Goal: Task Accomplishment & Management: Manage account settings

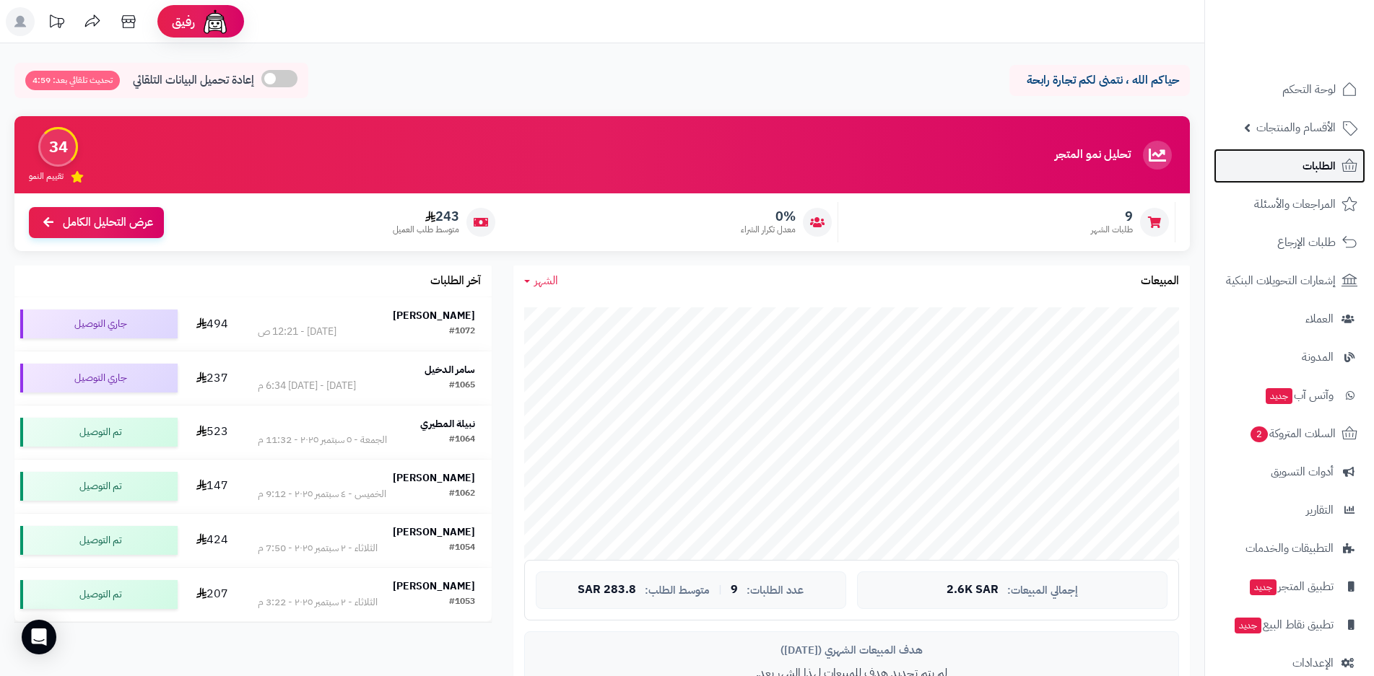
click at [1306, 172] on span "الطلبات" at bounding box center [1318, 166] width 33 height 20
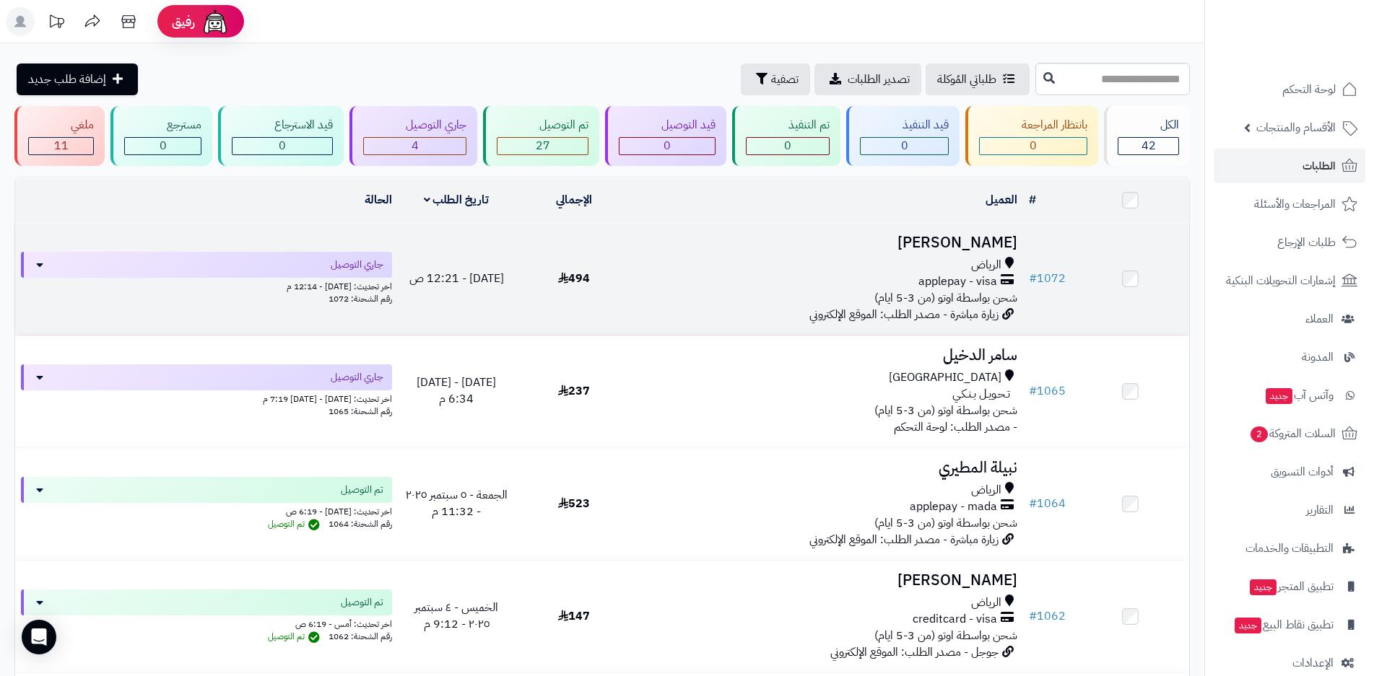
click at [305, 282] on div "اخر تحديث: [DATE] - 12:14 م" at bounding box center [206, 285] width 371 height 15
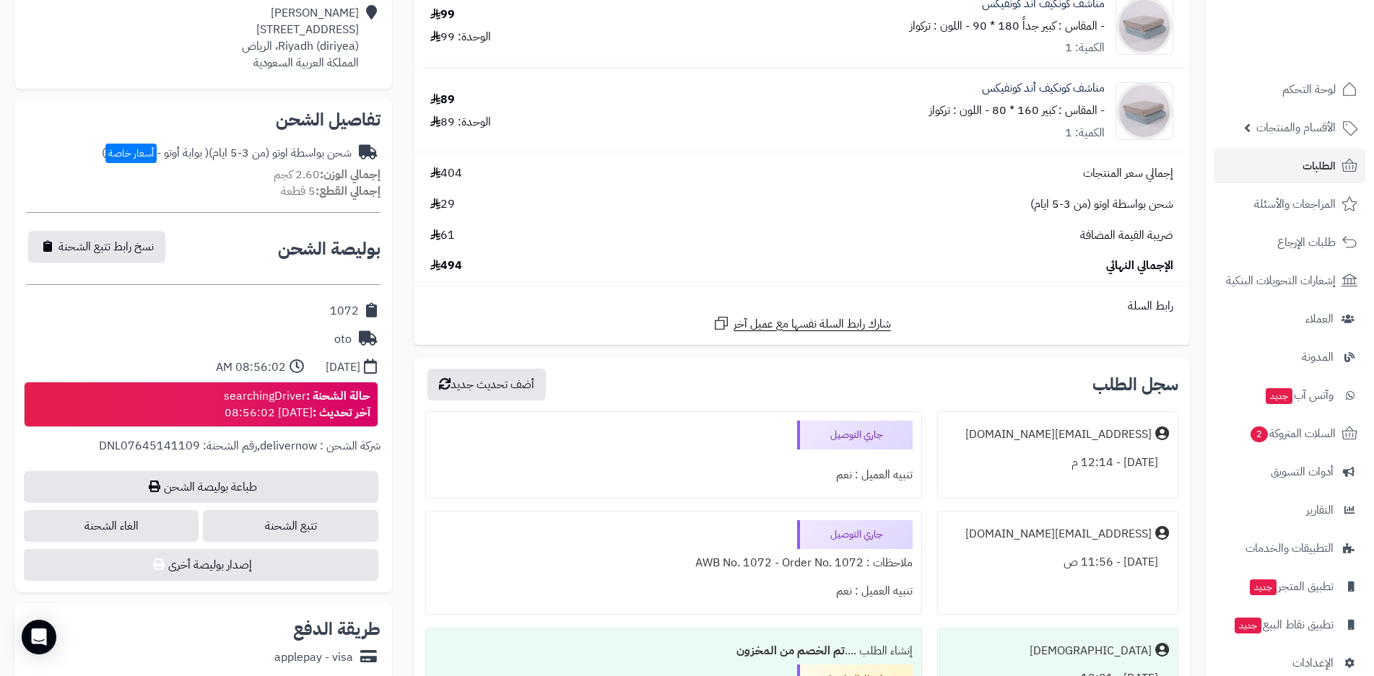
scroll to position [361, 0]
click at [1315, 168] on span "الطلبات" at bounding box center [1318, 166] width 33 height 20
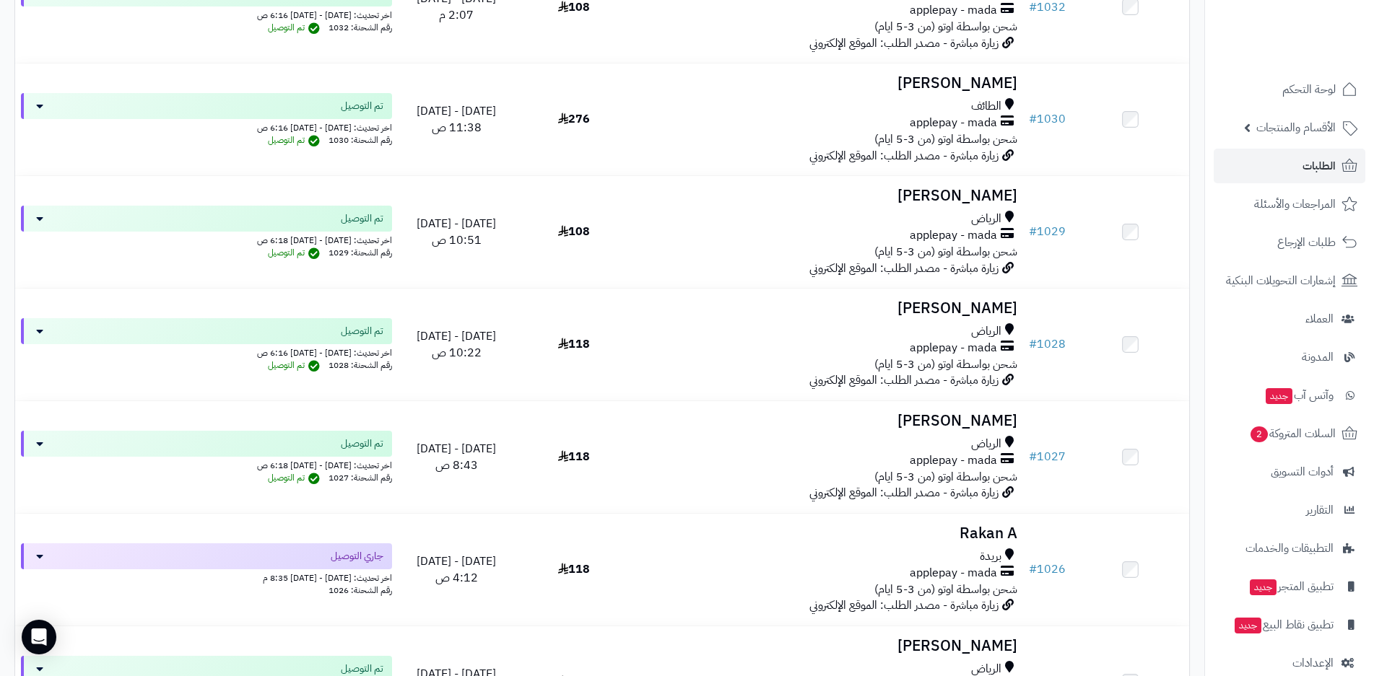
scroll to position [2743, 0]
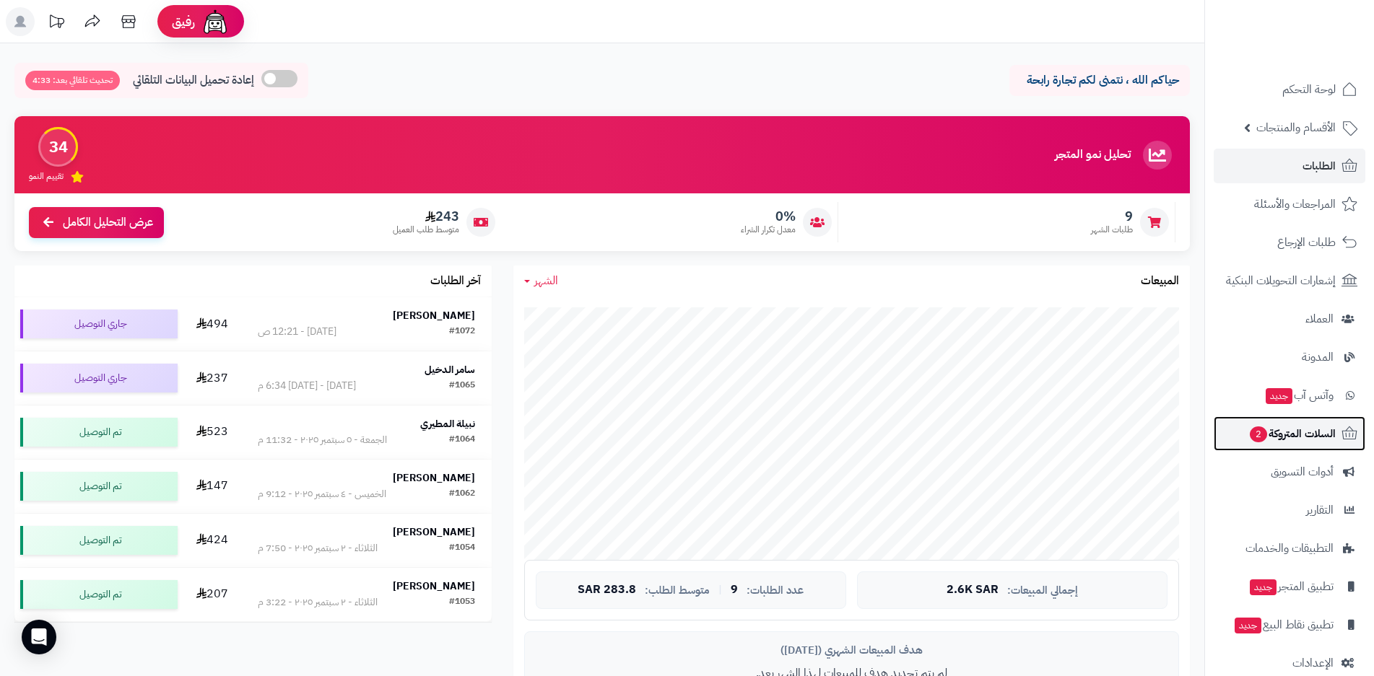
click at [1268, 440] on span "السلات المتروكة 2" at bounding box center [1291, 434] width 87 height 20
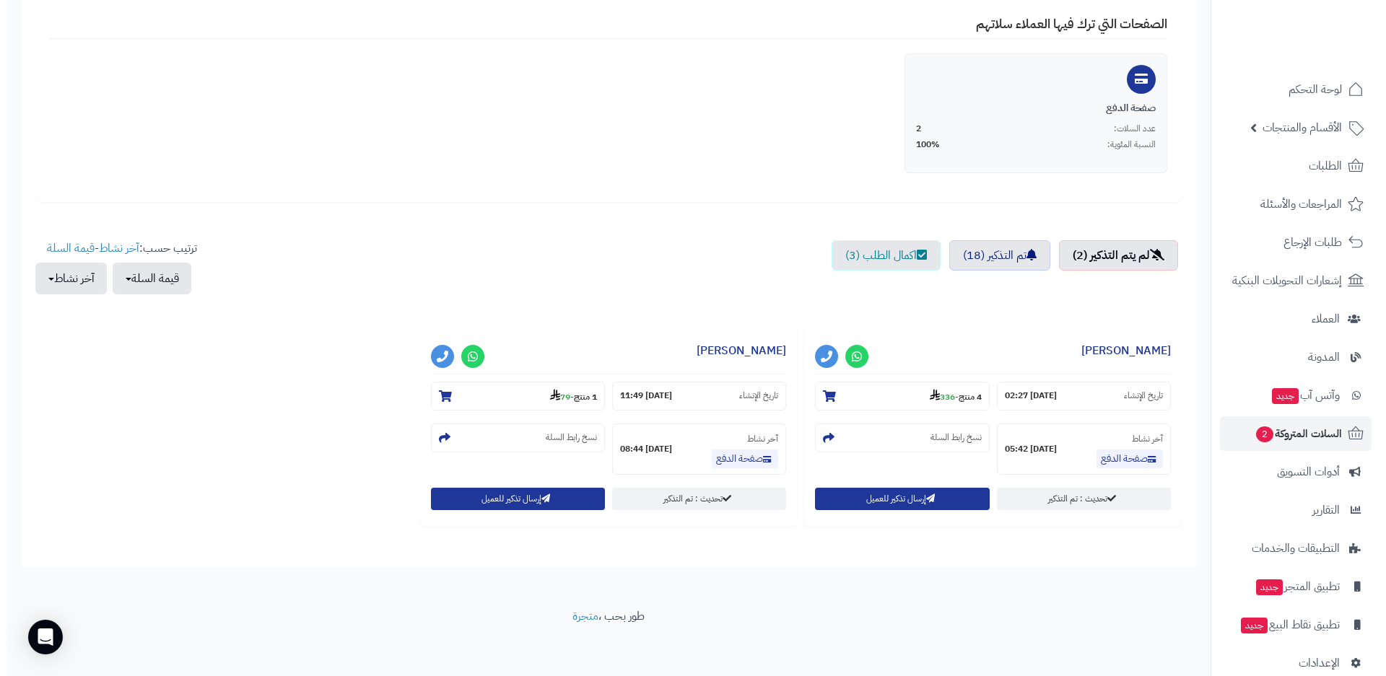
scroll to position [289, 0]
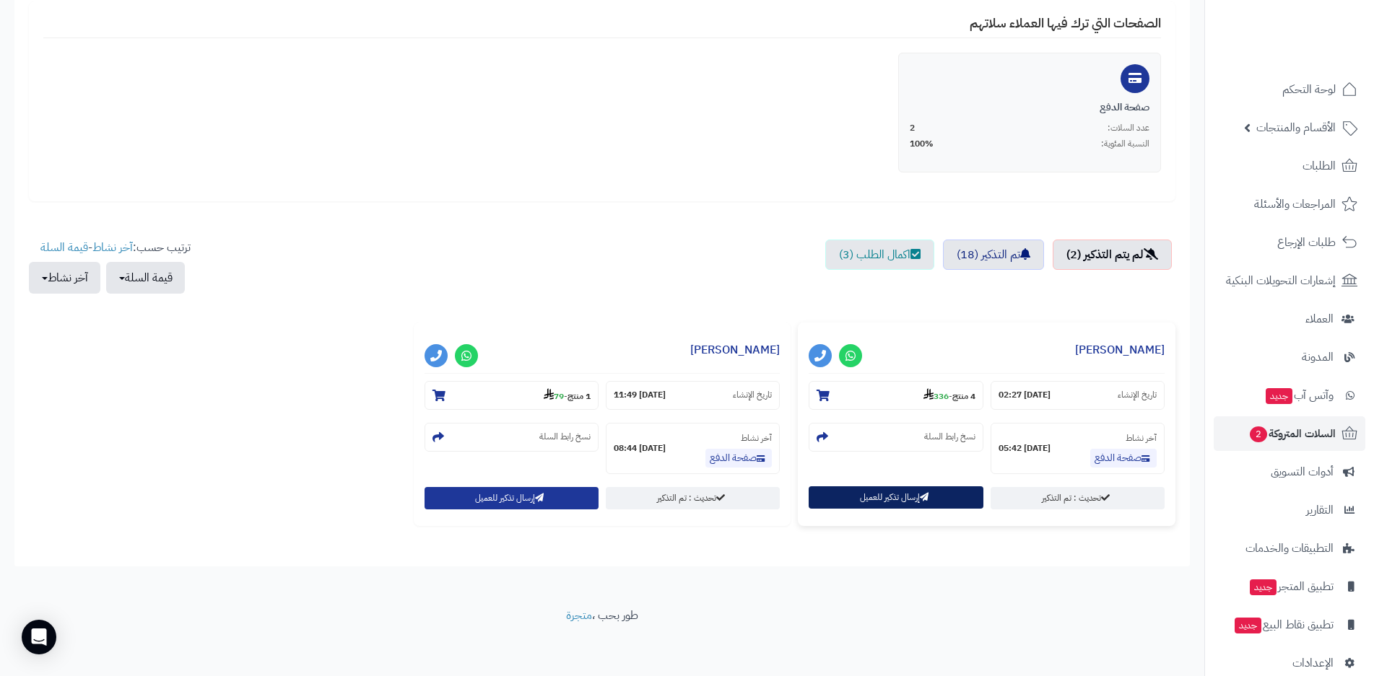
click at [938, 496] on button "إرسال تذكير للعميل" at bounding box center [895, 497] width 174 height 22
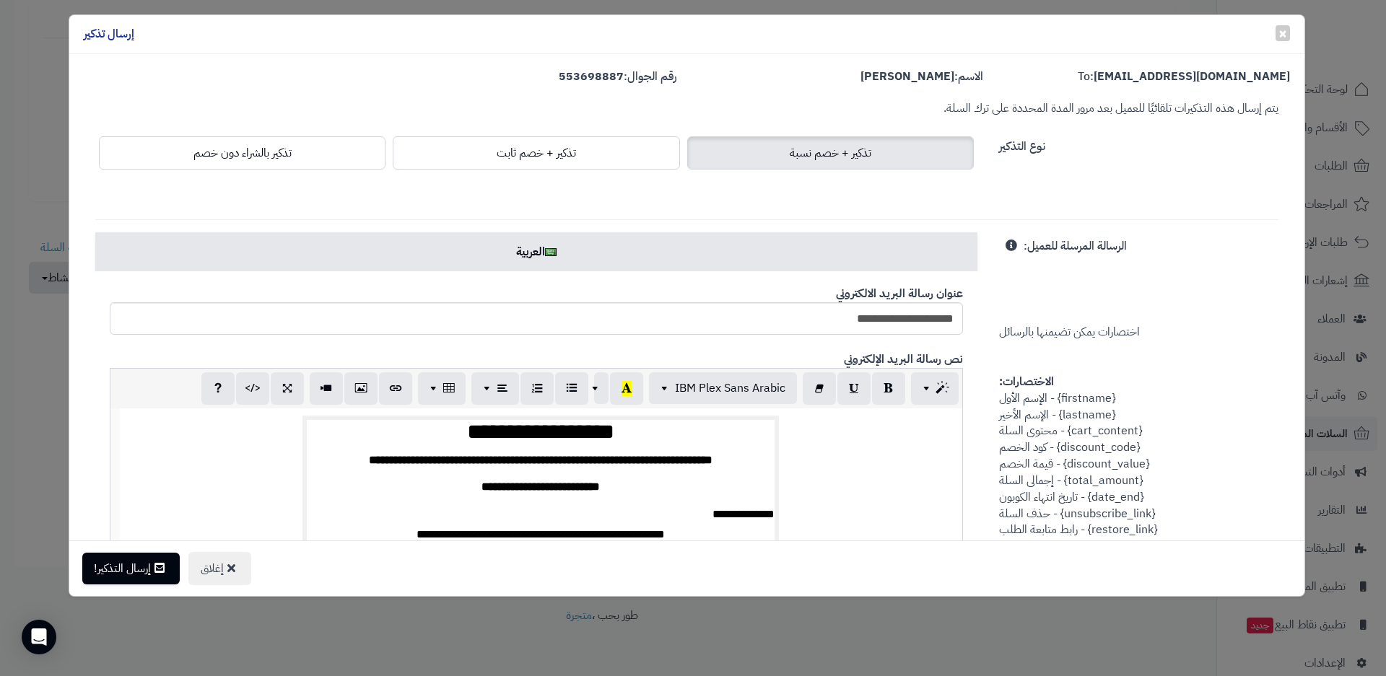
scroll to position [0, -1]
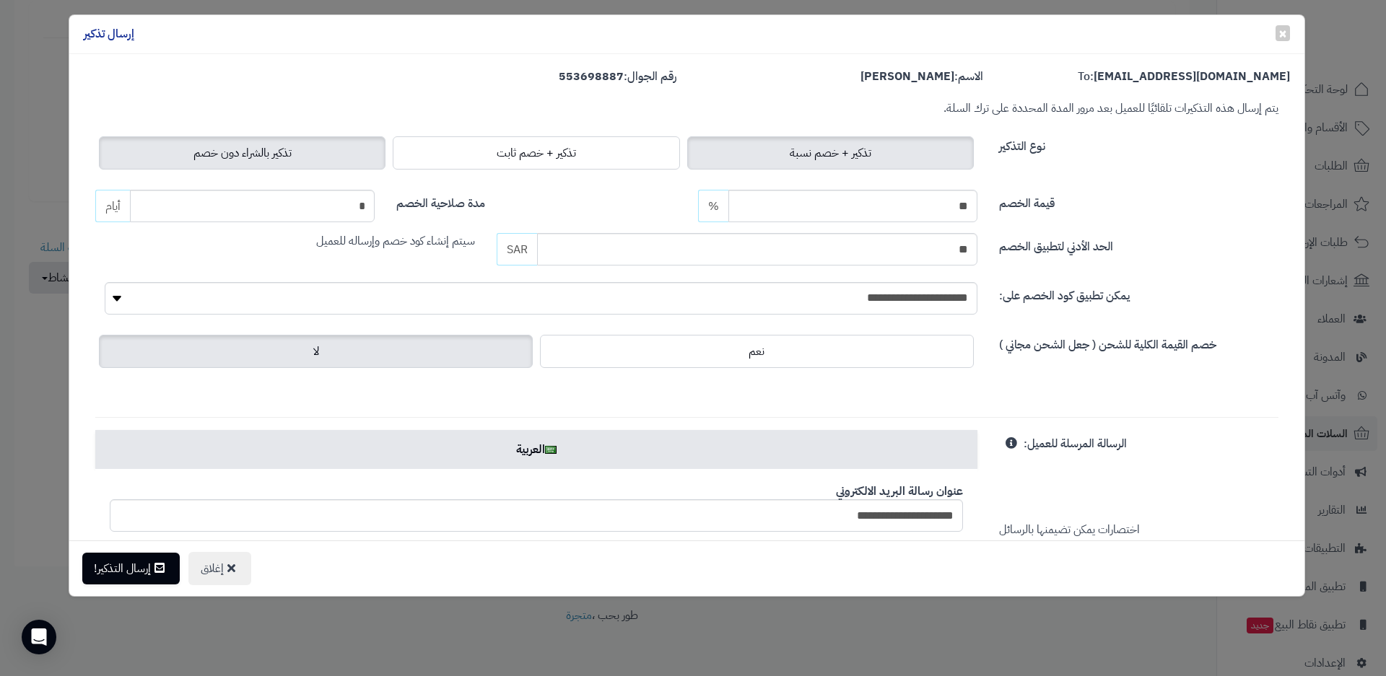
click at [326, 154] on label "تذكير بالشراء دون خصم" at bounding box center [242, 152] width 287 height 33
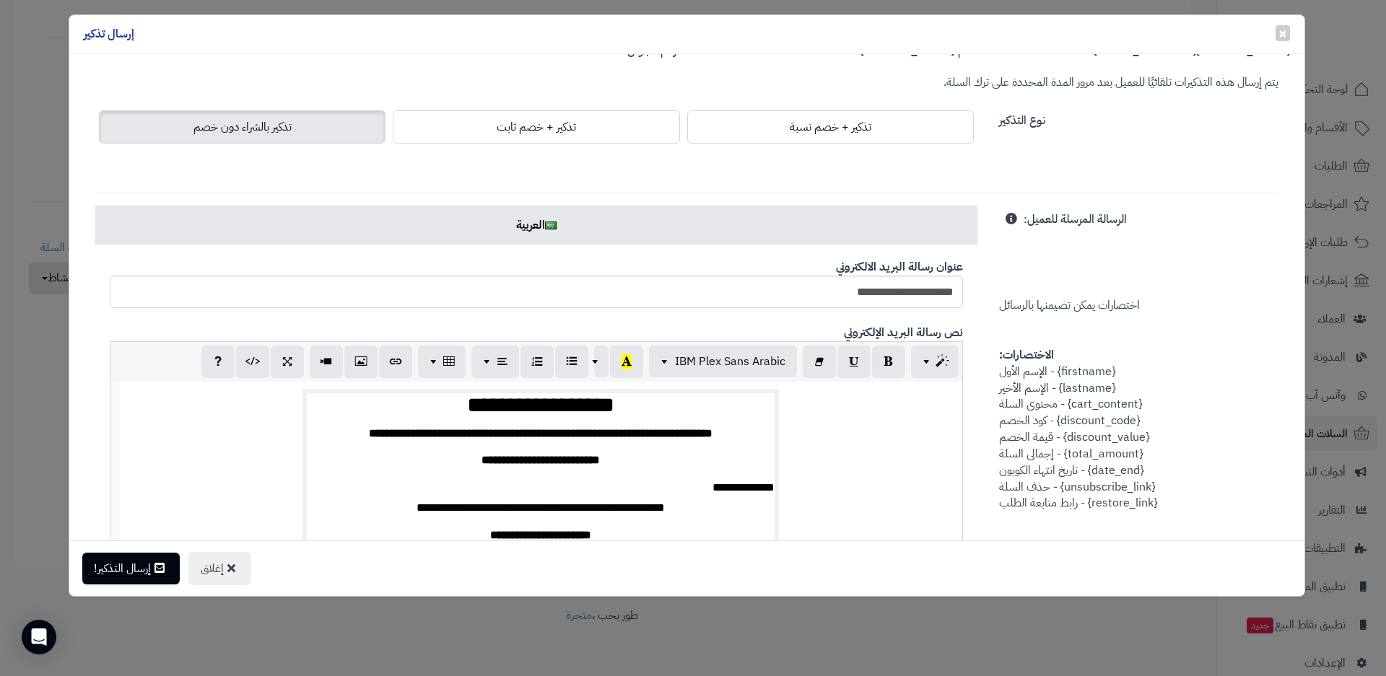
scroll to position [0, 0]
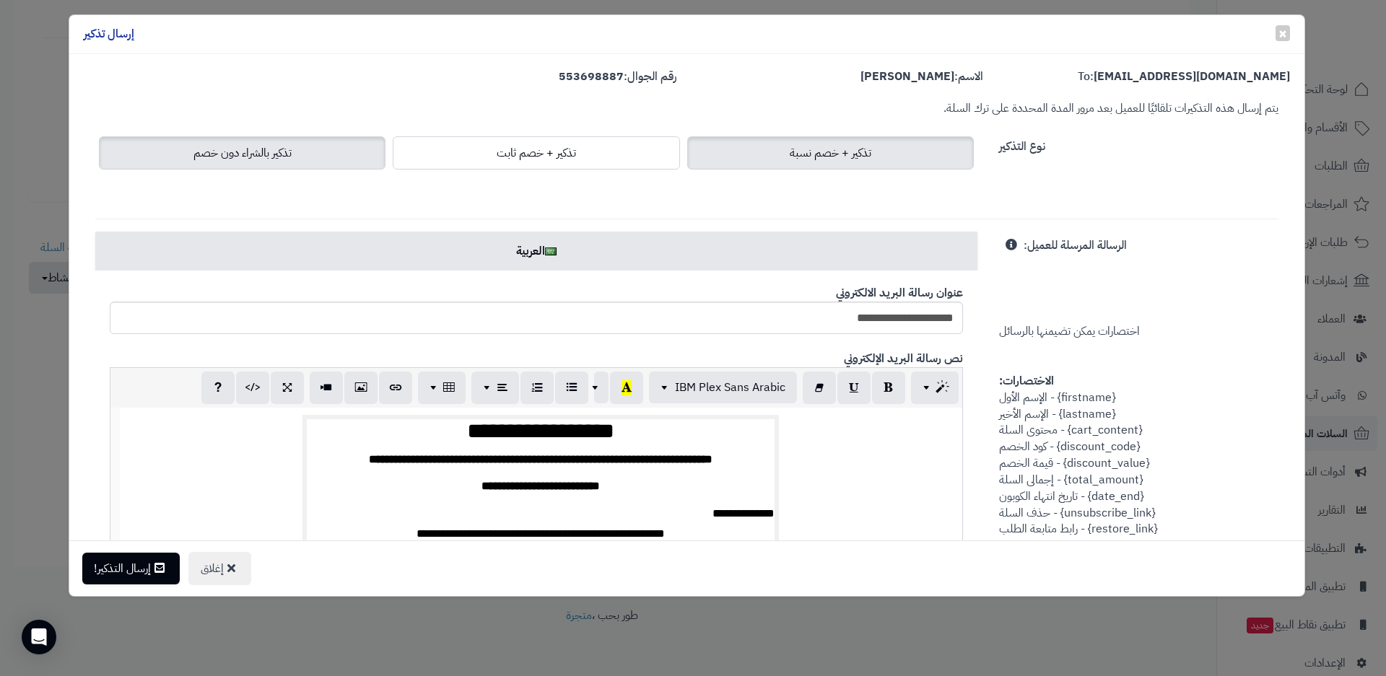
click at [837, 156] on span "تذكير + خصم نسبة" at bounding box center [831, 152] width 82 height 17
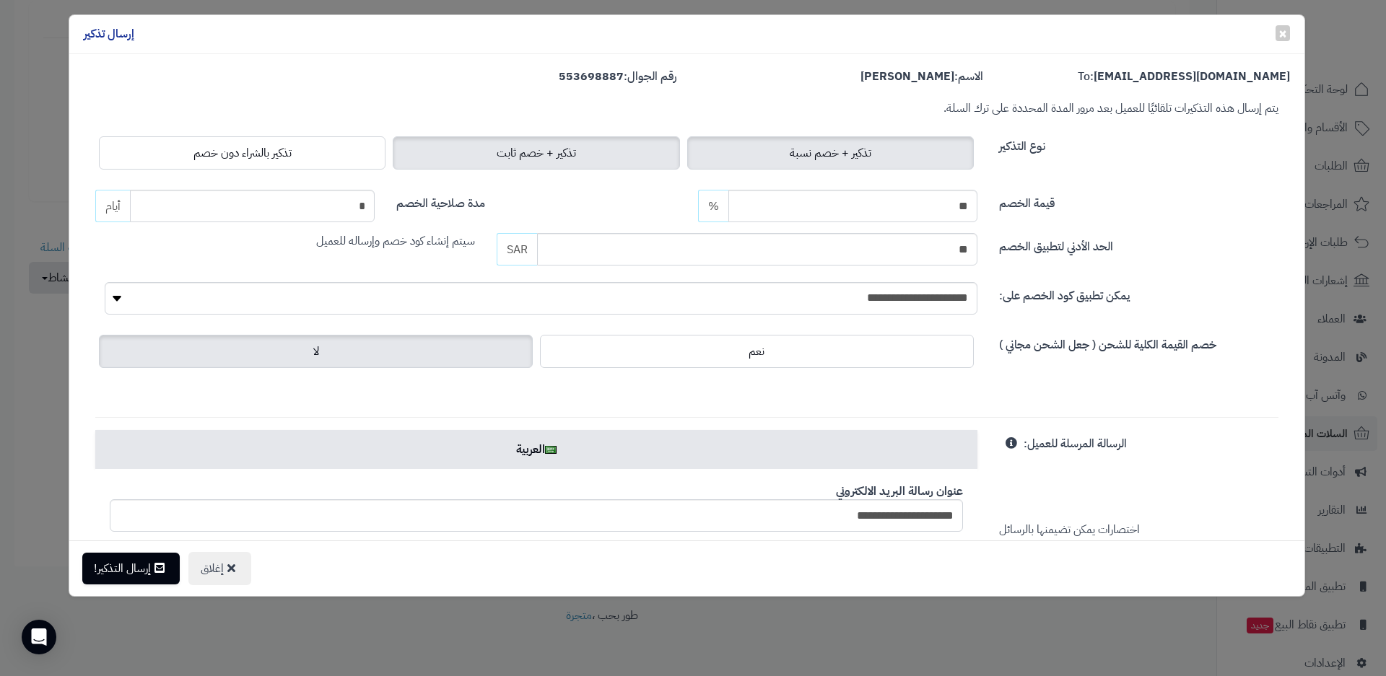
click at [576, 158] on span "تذكير + خصم ثابت" at bounding box center [536, 152] width 79 height 17
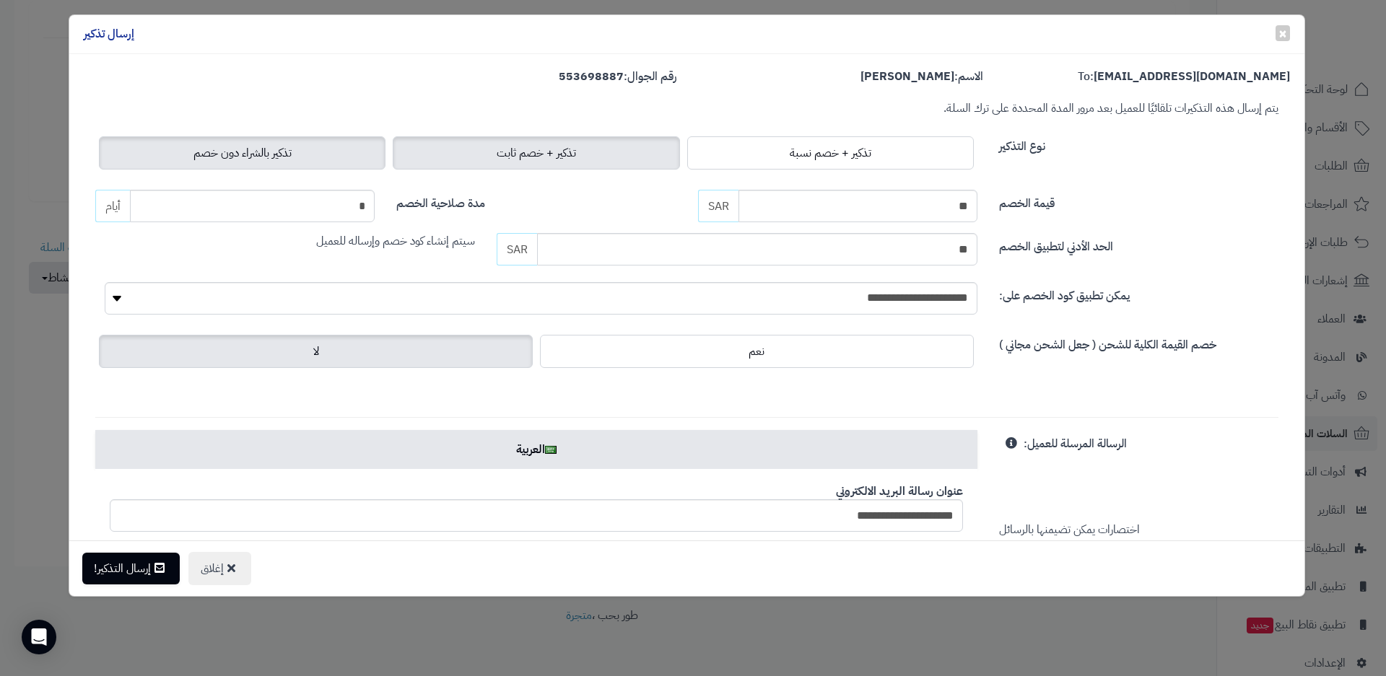
click at [323, 156] on label "تذكير بالشراء دون خصم" at bounding box center [242, 152] width 287 height 33
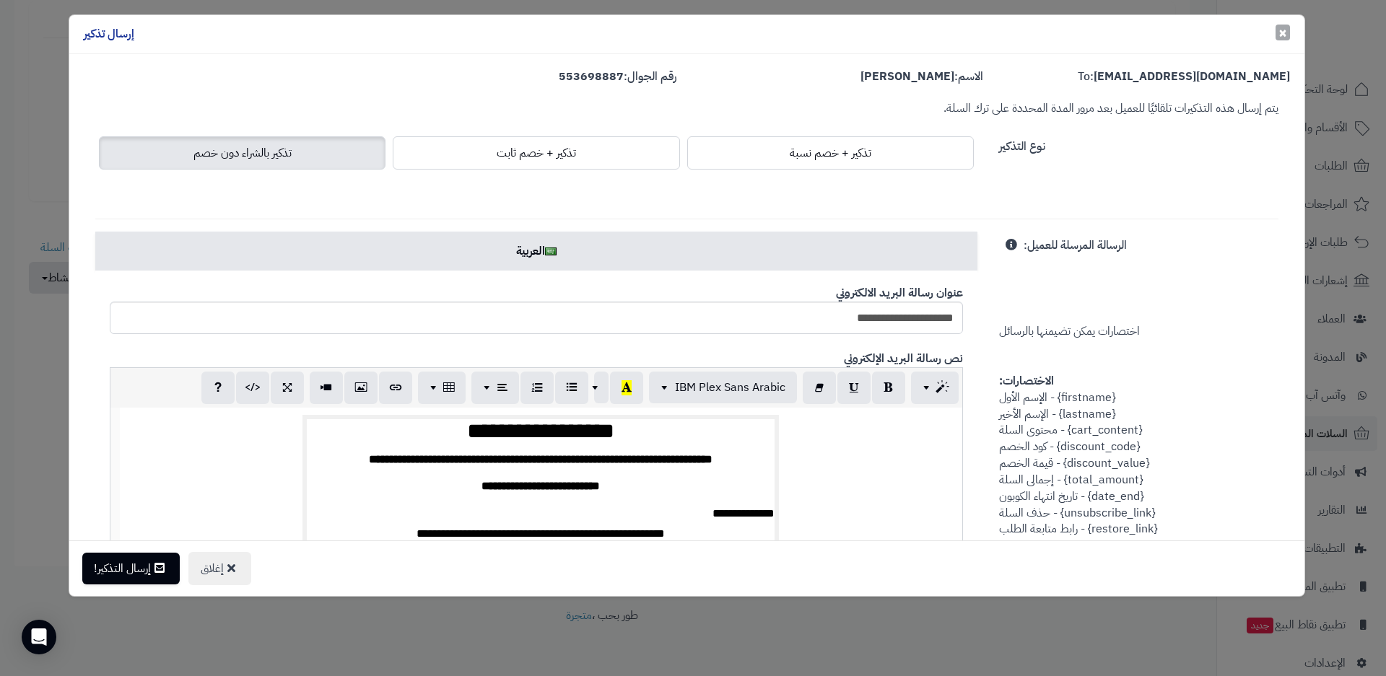
click at [1282, 32] on span "×" at bounding box center [1282, 33] width 9 height 22
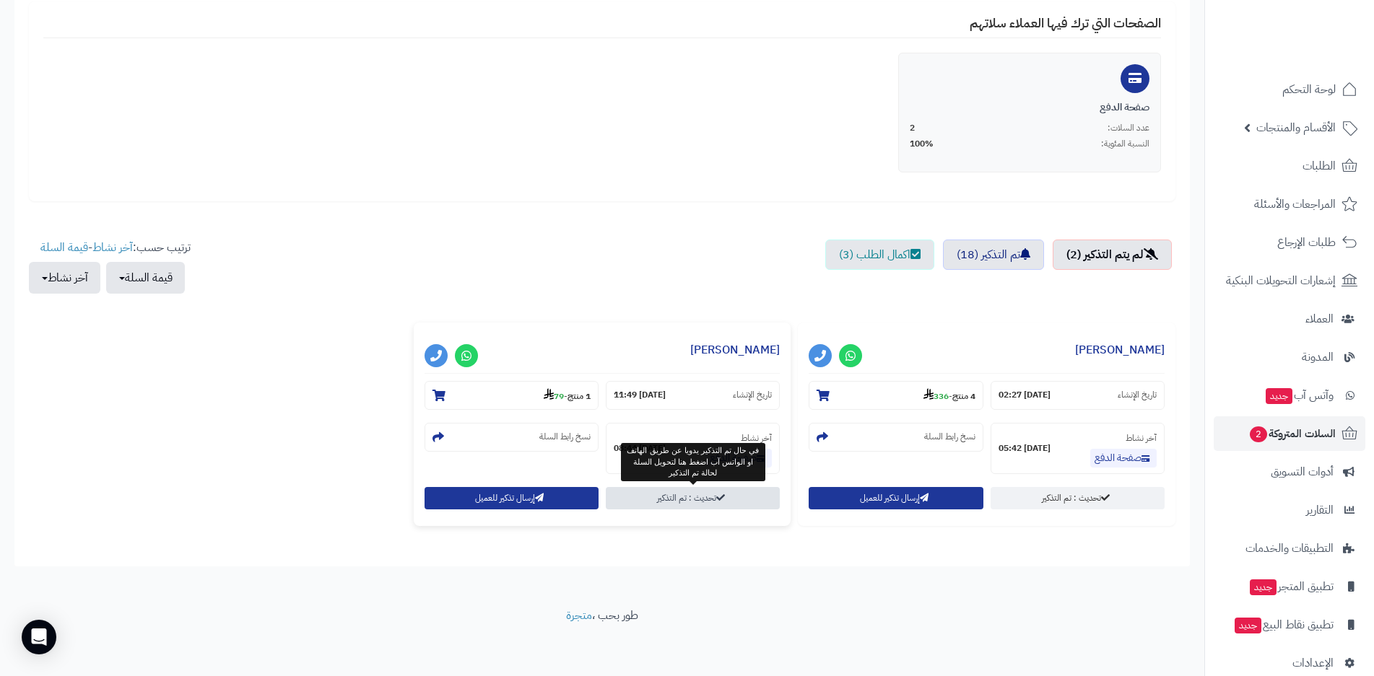
click at [709, 497] on link "تحديث : تم التذكير" at bounding box center [693, 498] width 174 height 22
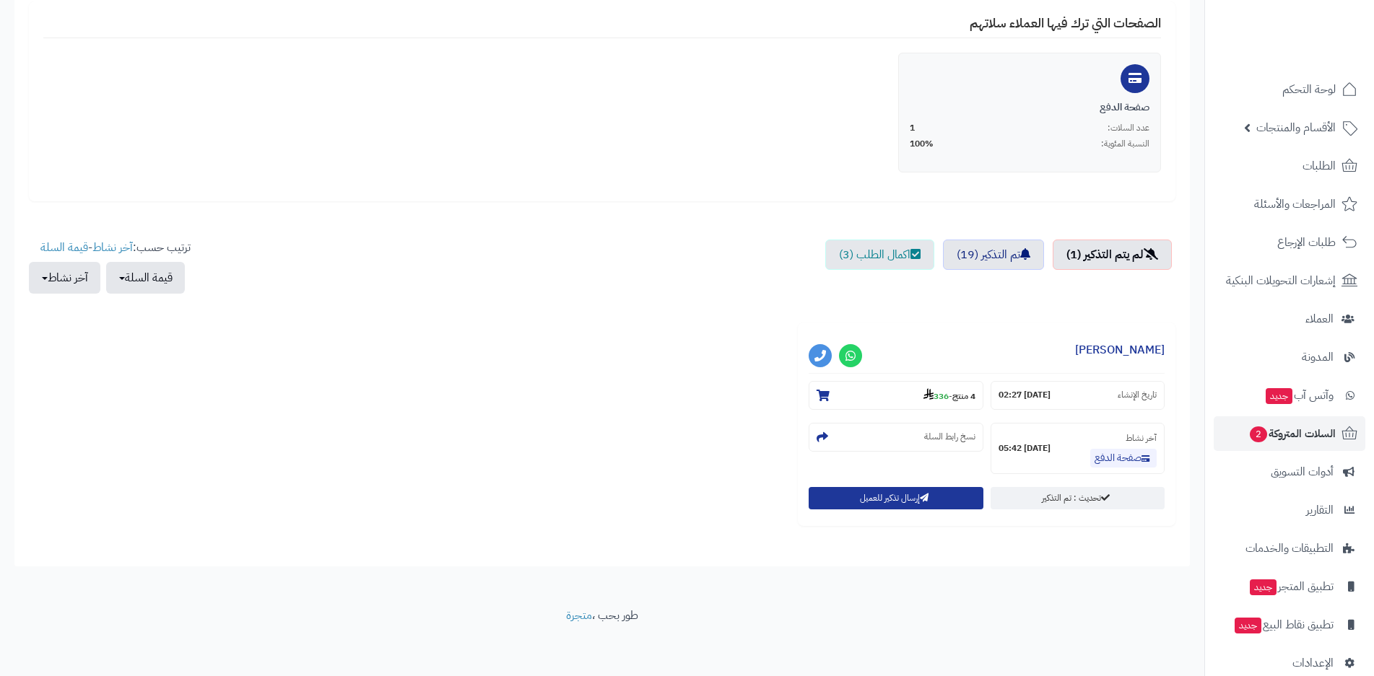
scroll to position [289, 0]
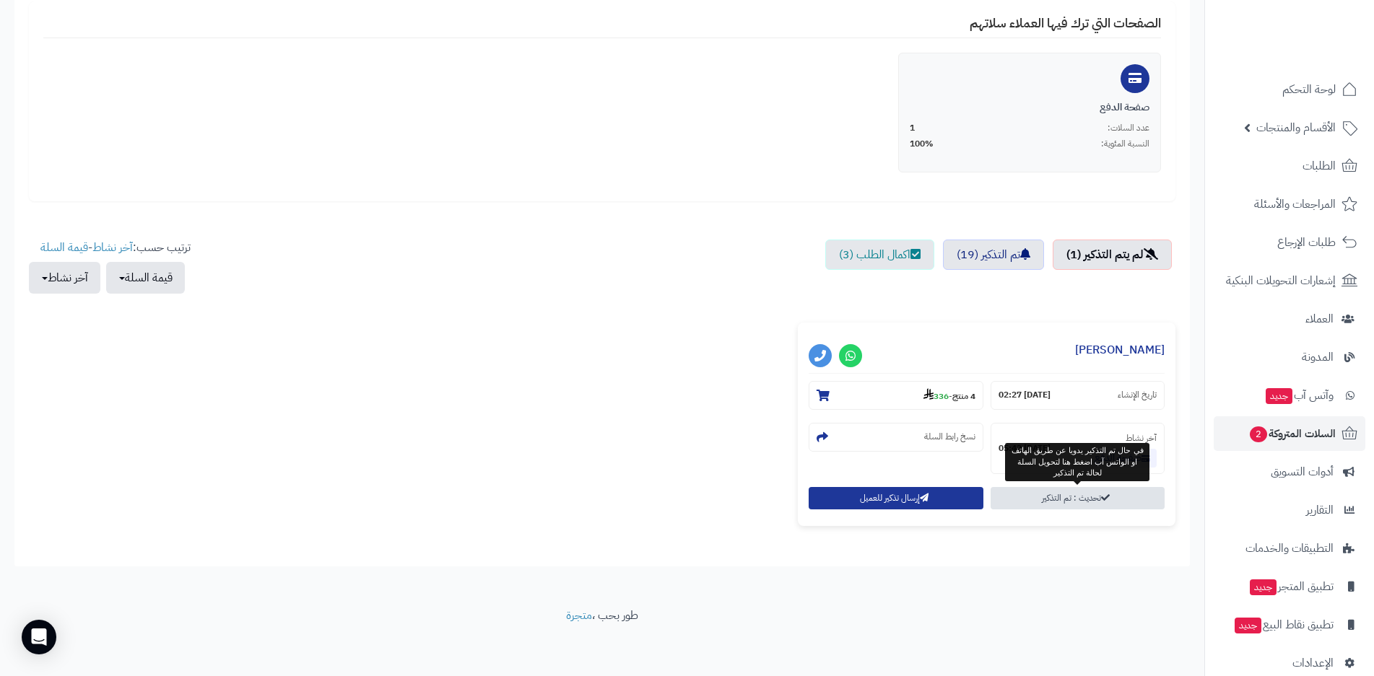
click at [1068, 501] on link "تحديث : تم التذكير" at bounding box center [1077, 498] width 174 height 22
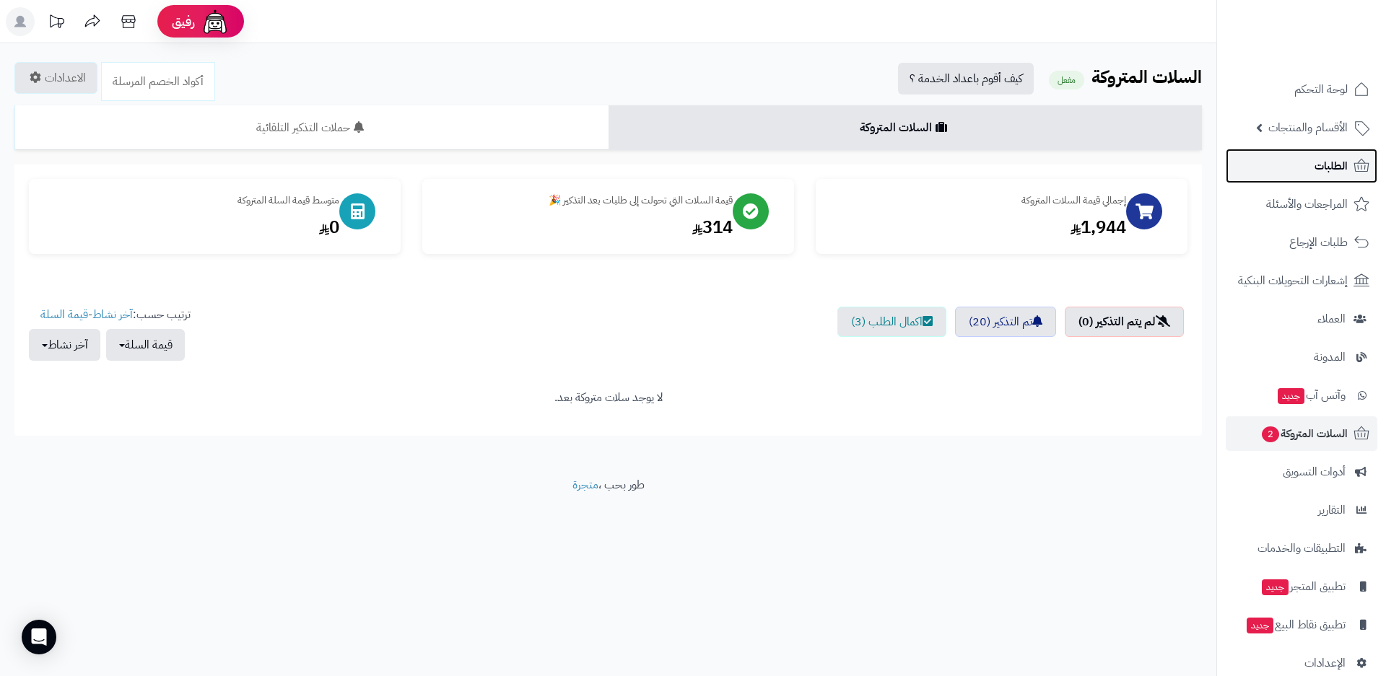
click at [1332, 167] on span "الطلبات" at bounding box center [1330, 166] width 33 height 20
